Goal: Find contact information: Find contact information

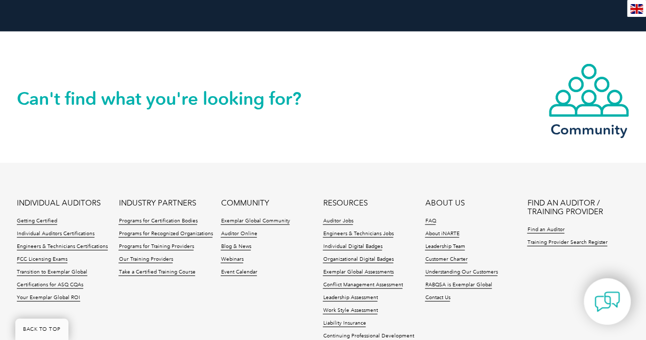
scroll to position [1161, 0]
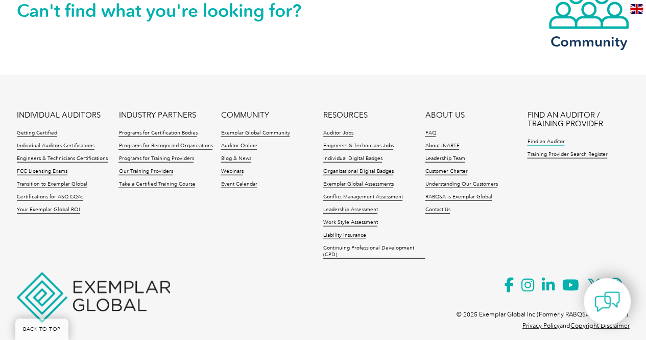
click at [542, 138] on link "Find an Auditor" at bounding box center [545, 141] width 37 height 7
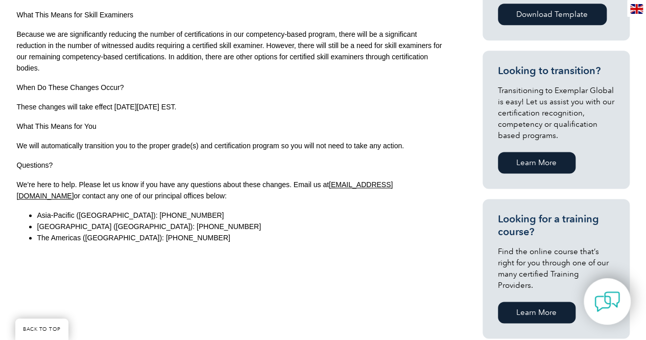
scroll to position [664, 0]
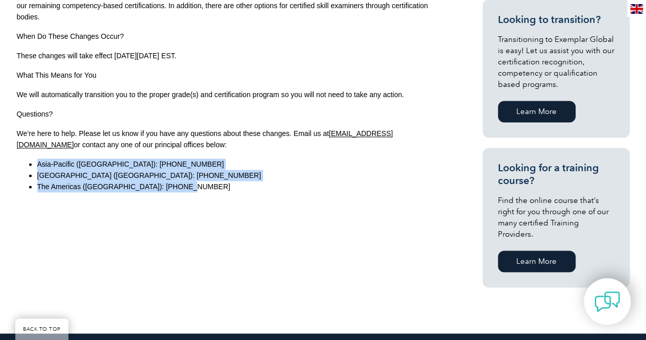
drag, startPoint x: 25, startPoint y: 163, endPoint x: 192, endPoint y: 190, distance: 169.7
click at [192, 190] on ul "Asia-[GEOGRAPHIC_DATA] ([GEOGRAPHIC_DATA]): +61 2 4728 [GEOGRAPHIC_DATA] ([GEOG…" at bounding box center [231, 175] width 429 height 34
copy ul "Asia-[GEOGRAPHIC_DATA] ([GEOGRAPHIC_DATA]): +61 2 4728 [GEOGRAPHIC_DATA] ([GEOG…"
